Goal: Information Seeking & Learning: Learn about a topic

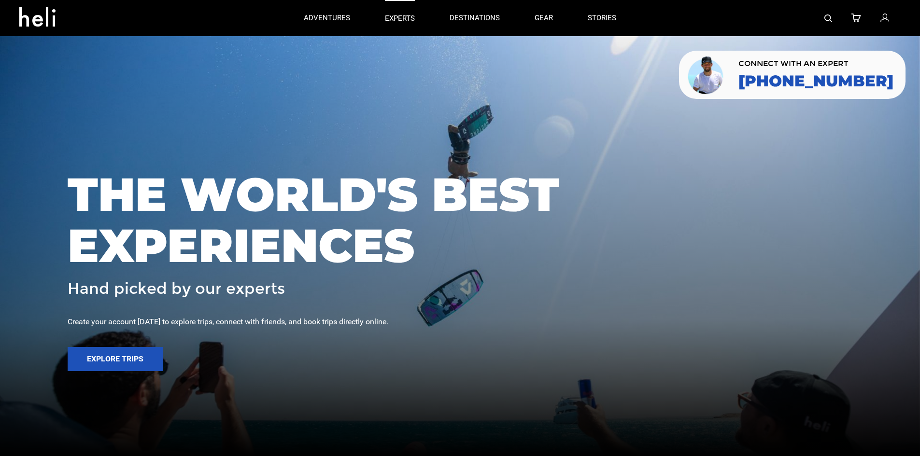
click at [406, 16] on p "experts" at bounding box center [400, 19] width 30 height 10
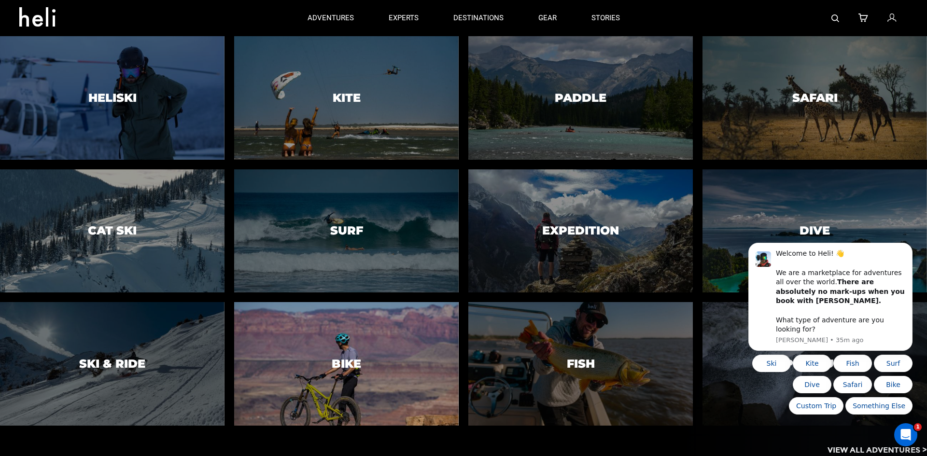
click at [298, 339] on div at bounding box center [346, 364] width 229 height 126
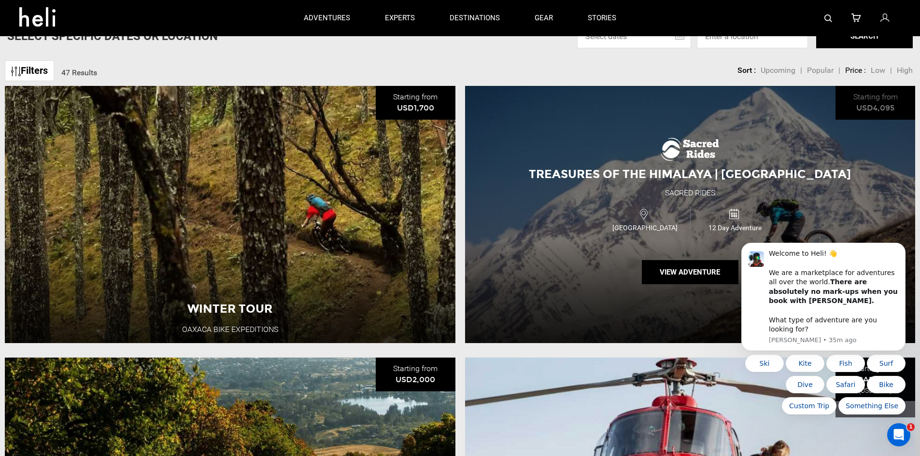
scroll to position [386, 0]
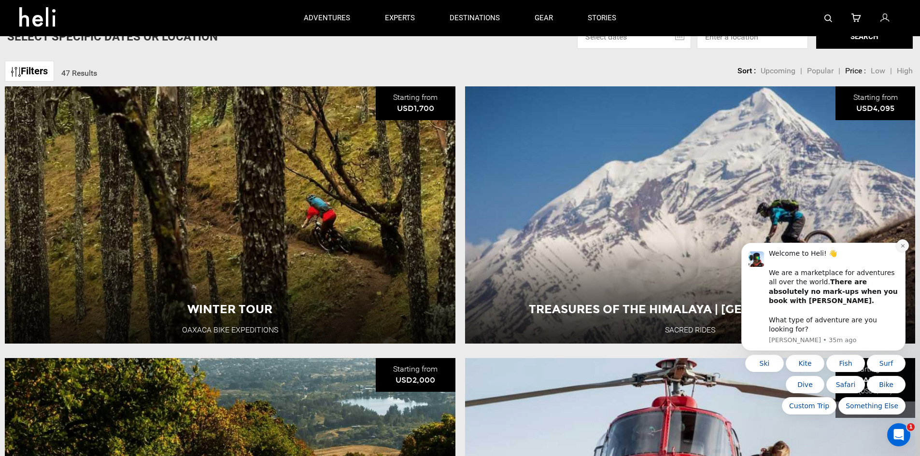
click at [901, 249] on icon "Dismiss notification" at bounding box center [902, 245] width 5 height 5
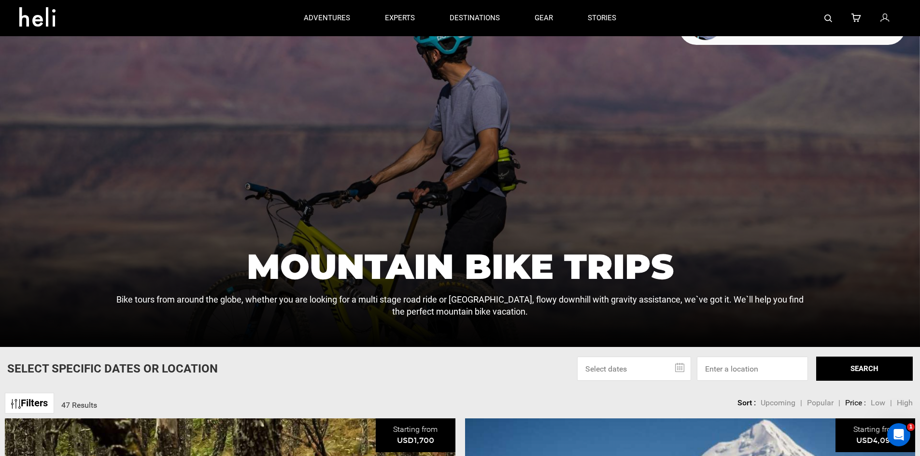
scroll to position [0, 0]
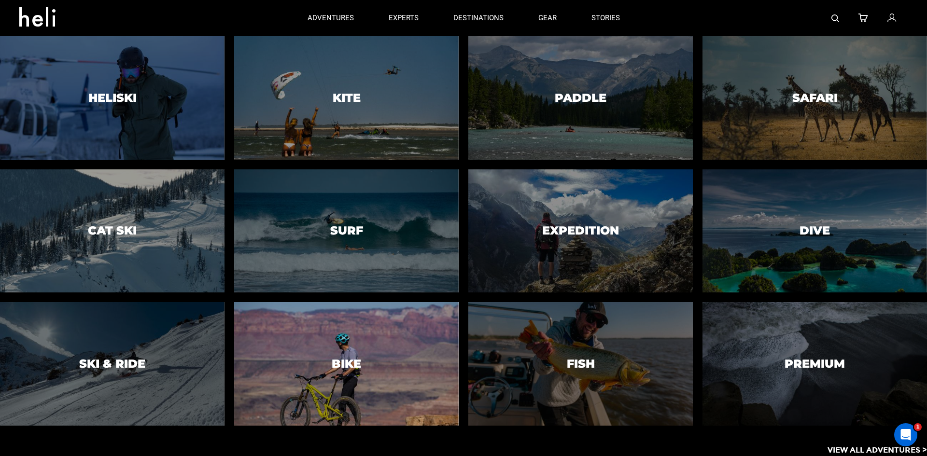
click at [380, 359] on div at bounding box center [346, 364] width 229 height 126
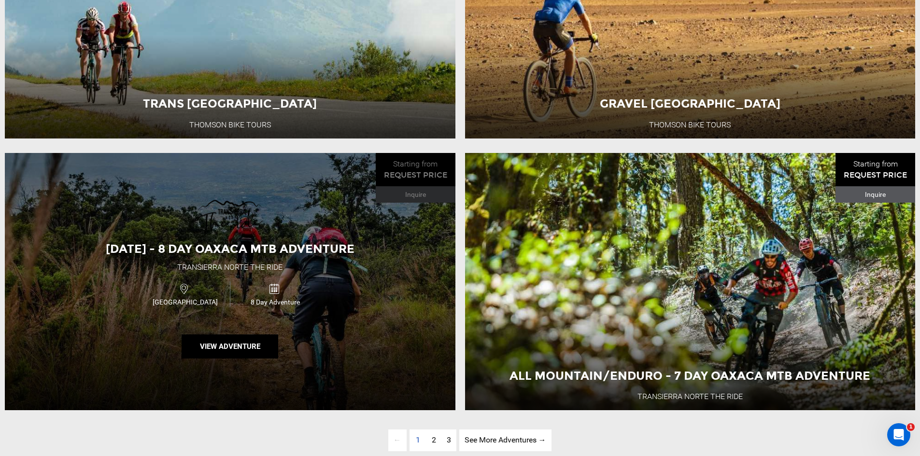
scroll to position [3091, 0]
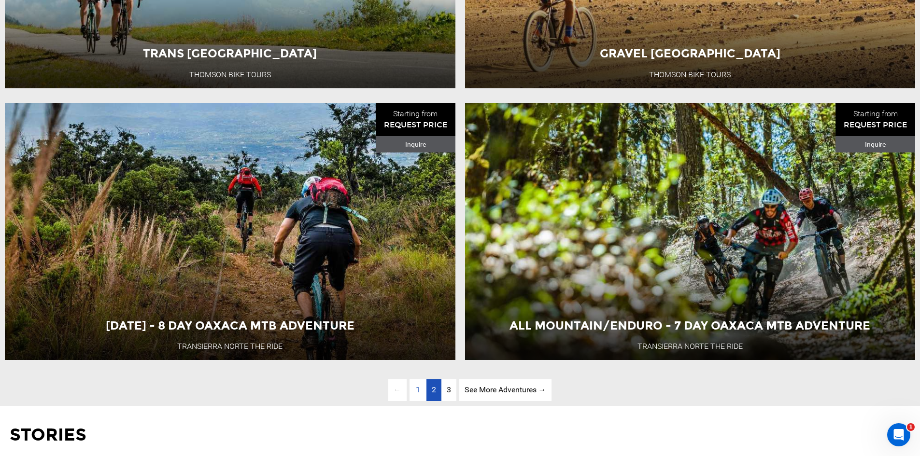
click at [434, 395] on span "2" at bounding box center [434, 389] width 4 height 9
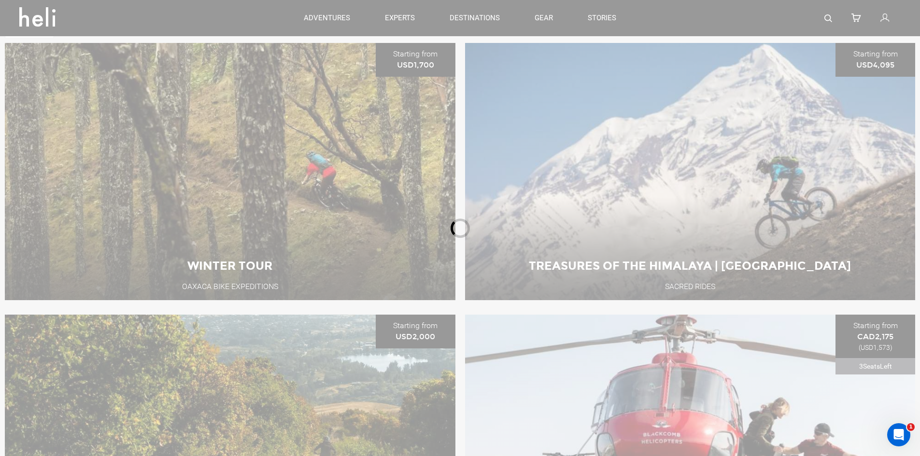
scroll to position [427, 0]
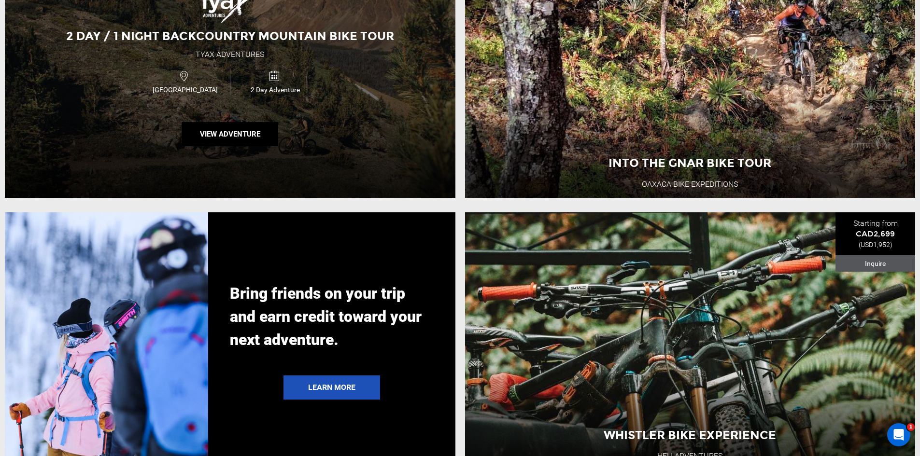
scroll to position [2166, 0]
